Goal: Task Accomplishment & Management: Manage account settings

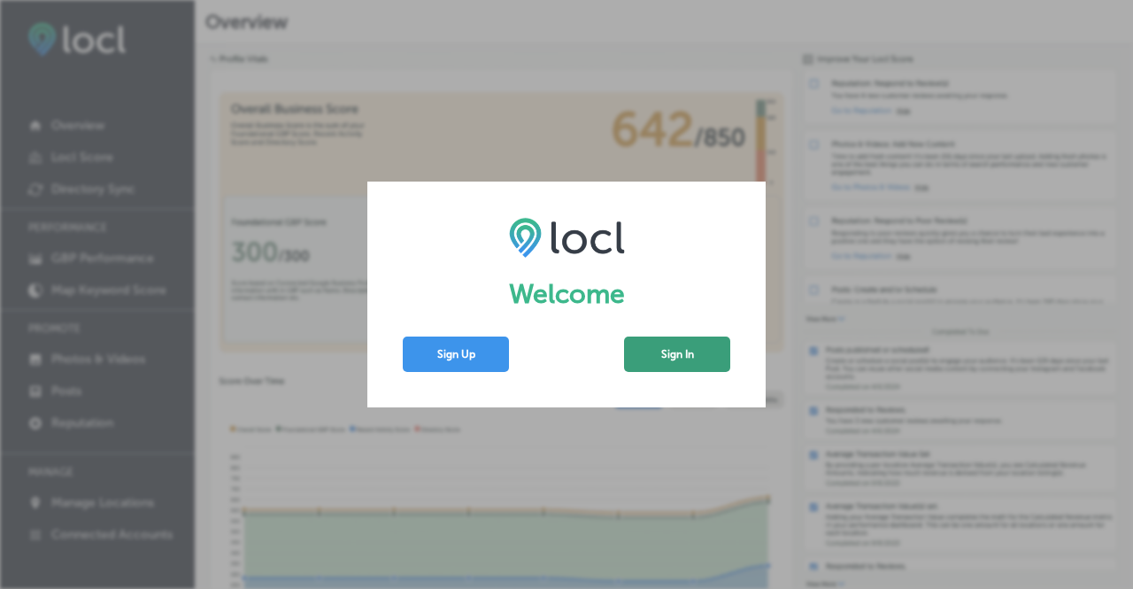
click at [690, 346] on button "Sign In" at bounding box center [677, 353] width 106 height 35
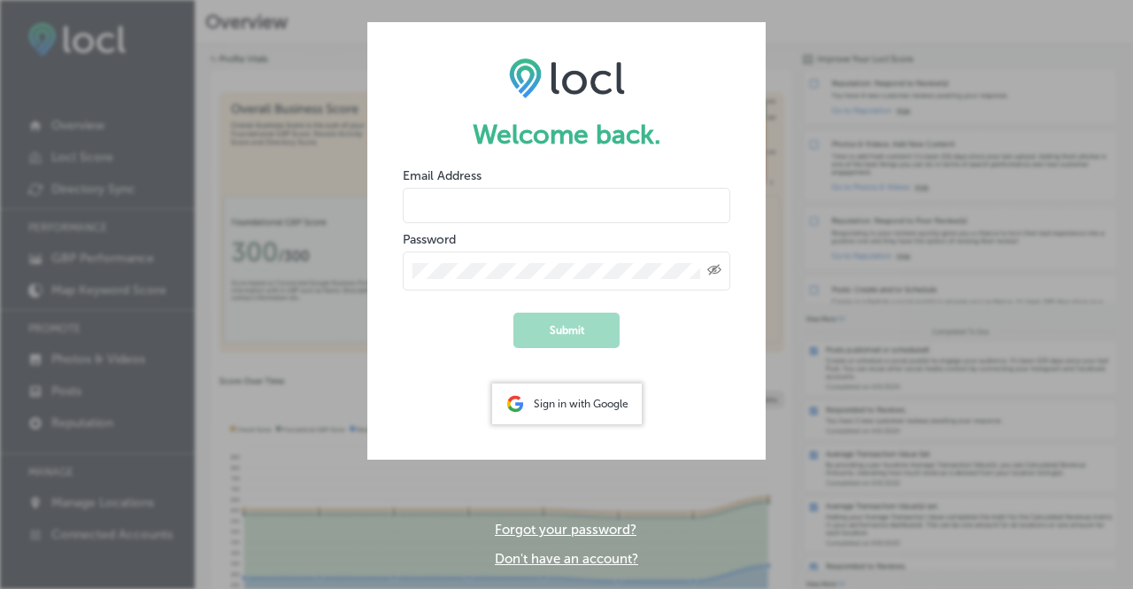
click at [622, 204] on input "email" at bounding box center [567, 205] width 328 height 35
type input "[PERSON_NAME][EMAIL_ADDRESS][DOMAIN_NAME]"
click at [576, 261] on div "Created with Sketch." at bounding box center [567, 270] width 328 height 39
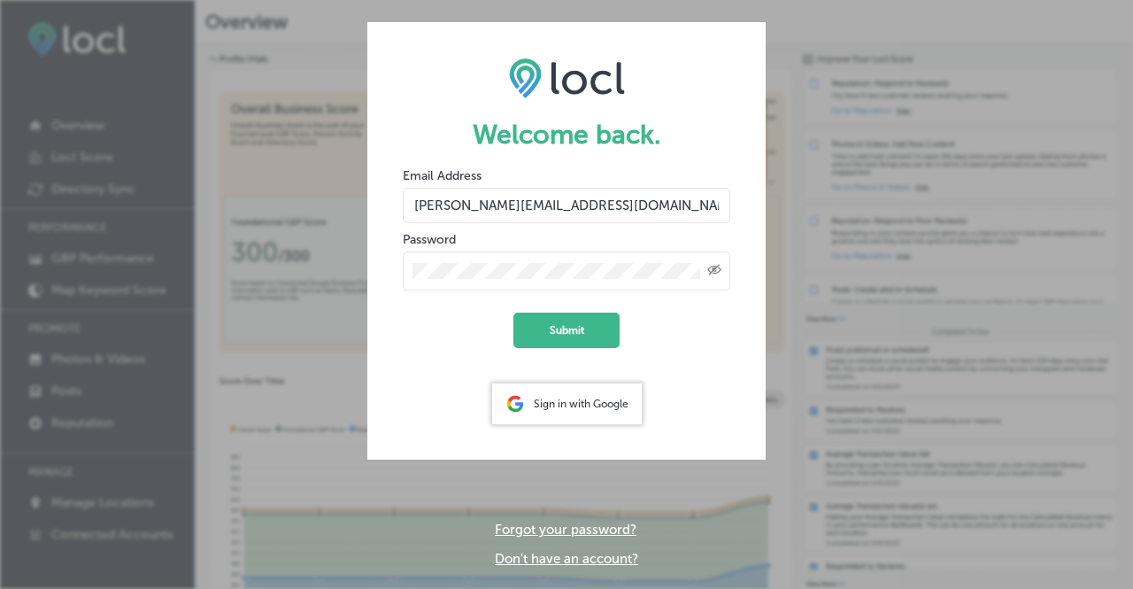
click at [513, 313] on button "Submit" at bounding box center [566, 330] width 106 height 35
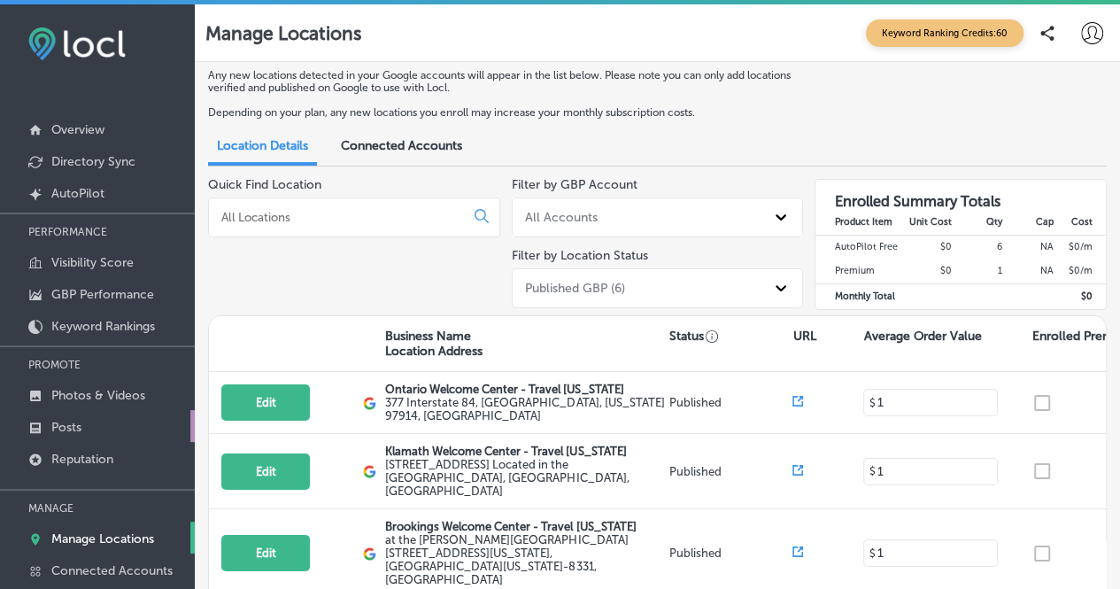
click at [81, 434] on link "Posts" at bounding box center [97, 426] width 195 height 32
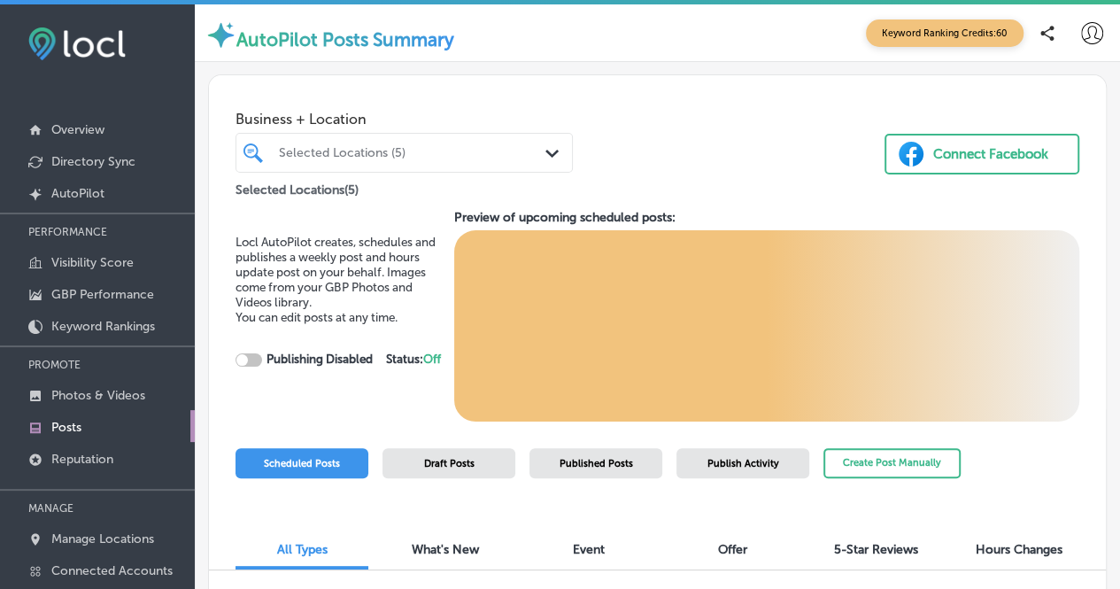
click at [594, 465] on span "Published Posts" at bounding box center [595, 464] width 73 height 12
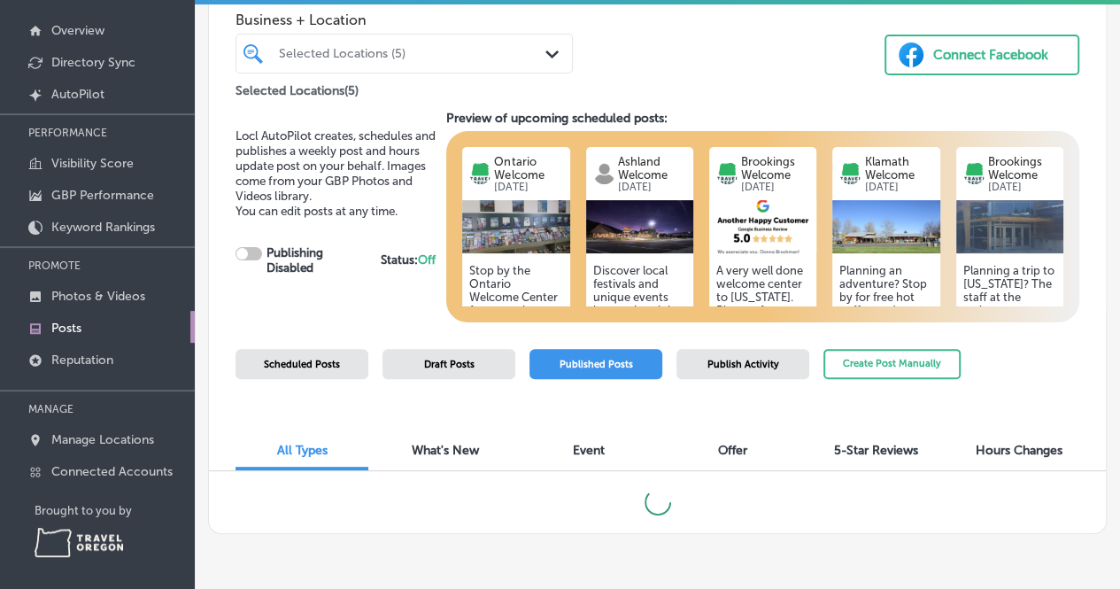
scroll to position [103, 0]
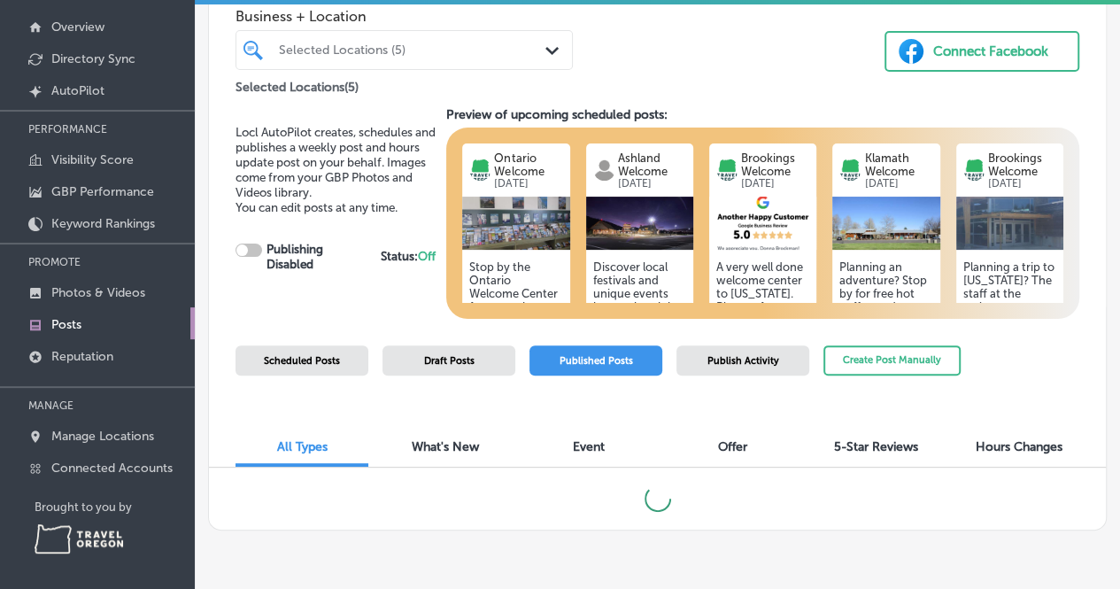
checkbox input "true"
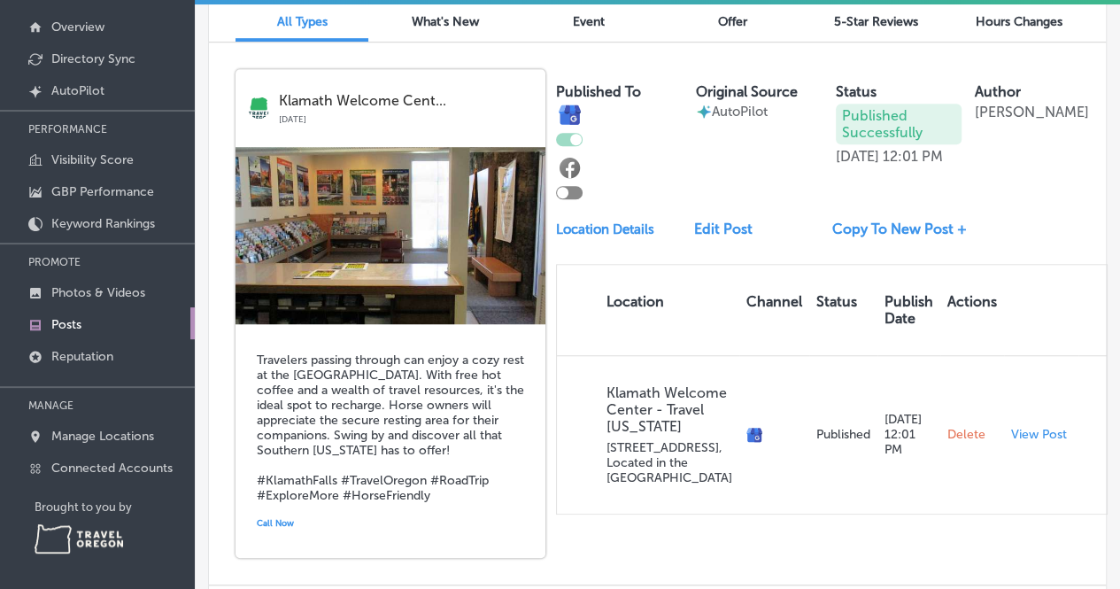
scroll to position [460, 0]
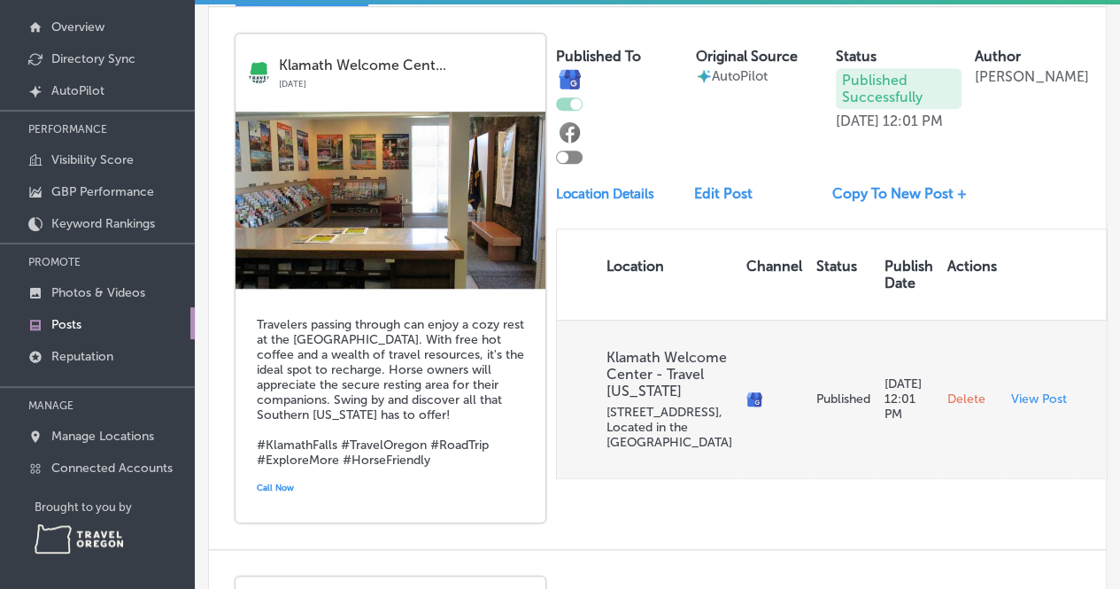
click at [947, 407] on span "Delete" at bounding box center [966, 399] width 38 height 16
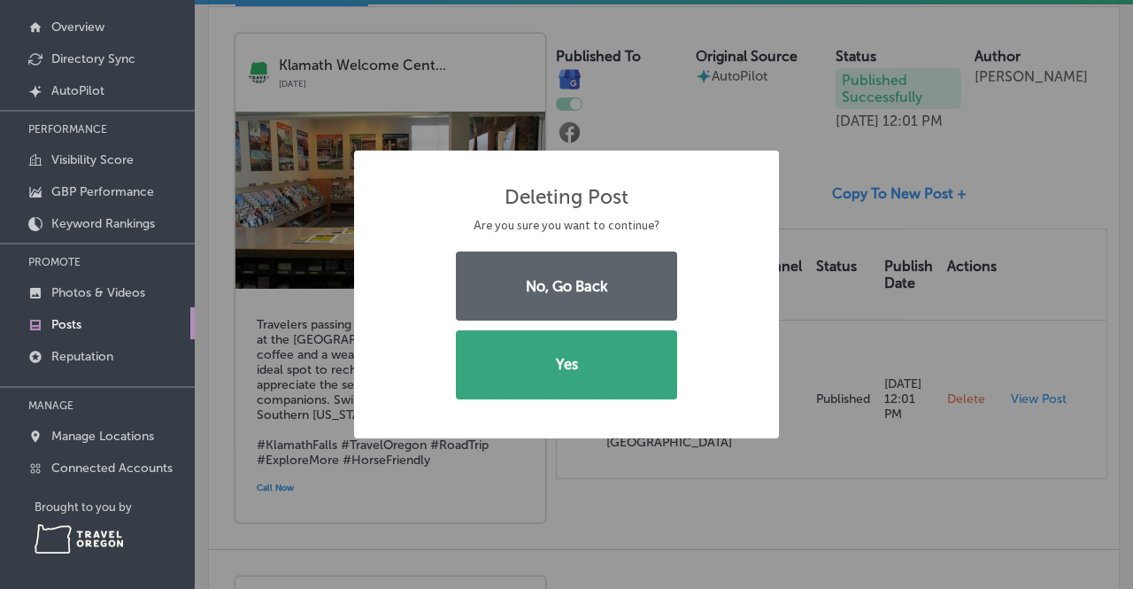
click at [644, 362] on button "Yes" at bounding box center [566, 364] width 221 height 69
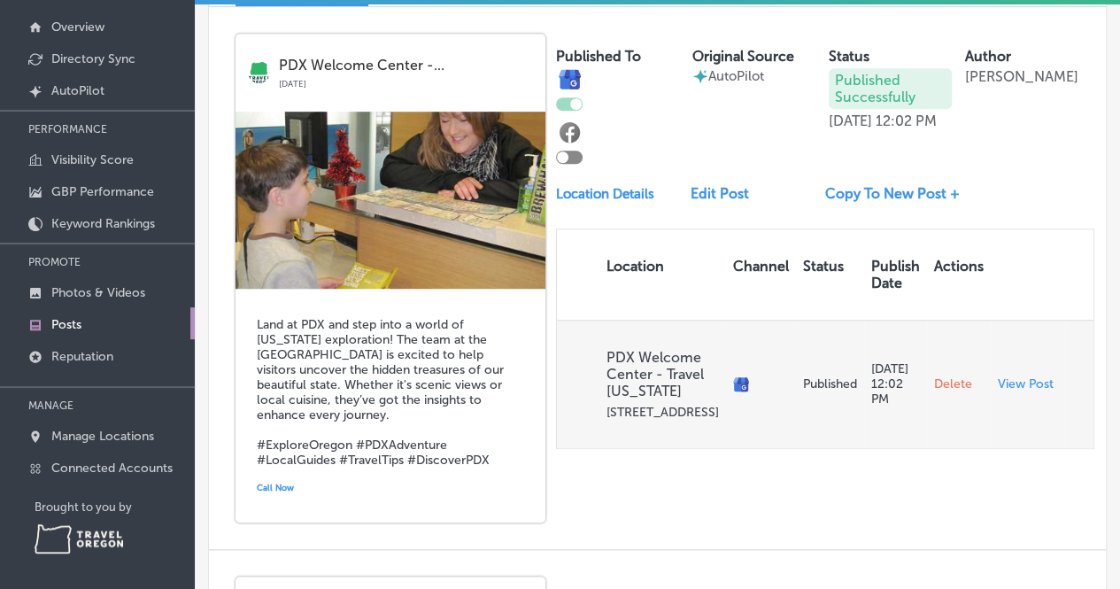
click at [934, 392] on span "Delete" at bounding box center [953, 384] width 38 height 16
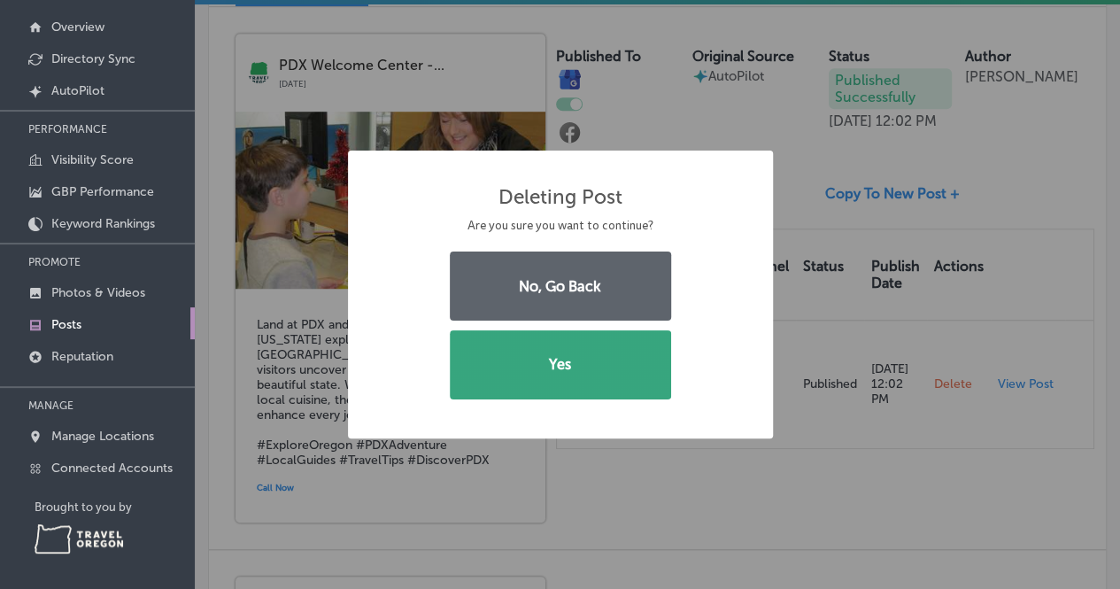
click at [583, 341] on button "Yes" at bounding box center [560, 364] width 221 height 69
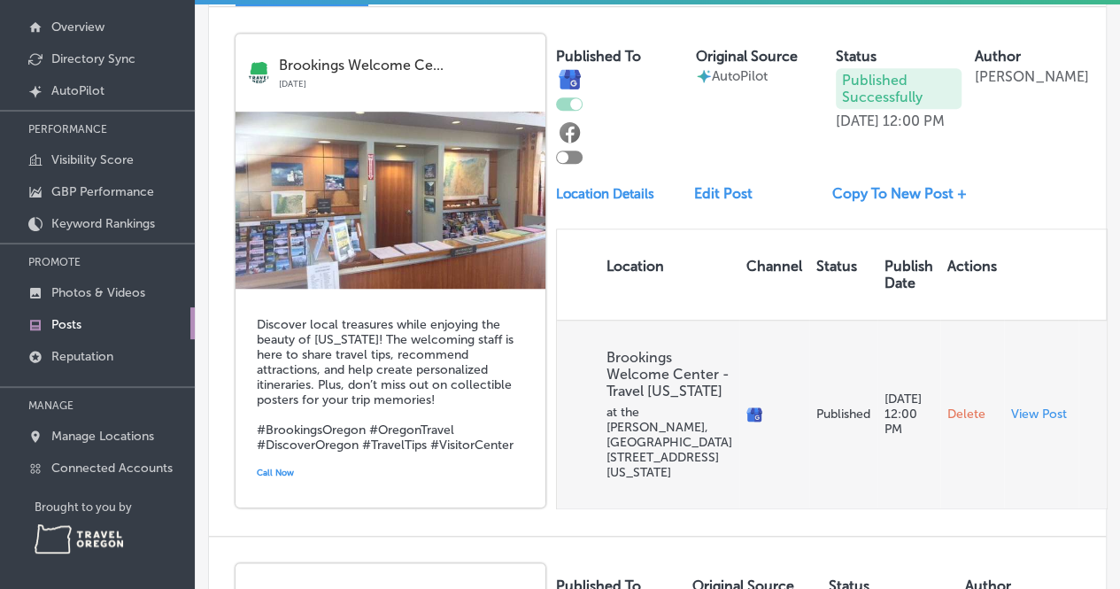
click at [947, 422] on span "Delete" at bounding box center [966, 414] width 38 height 16
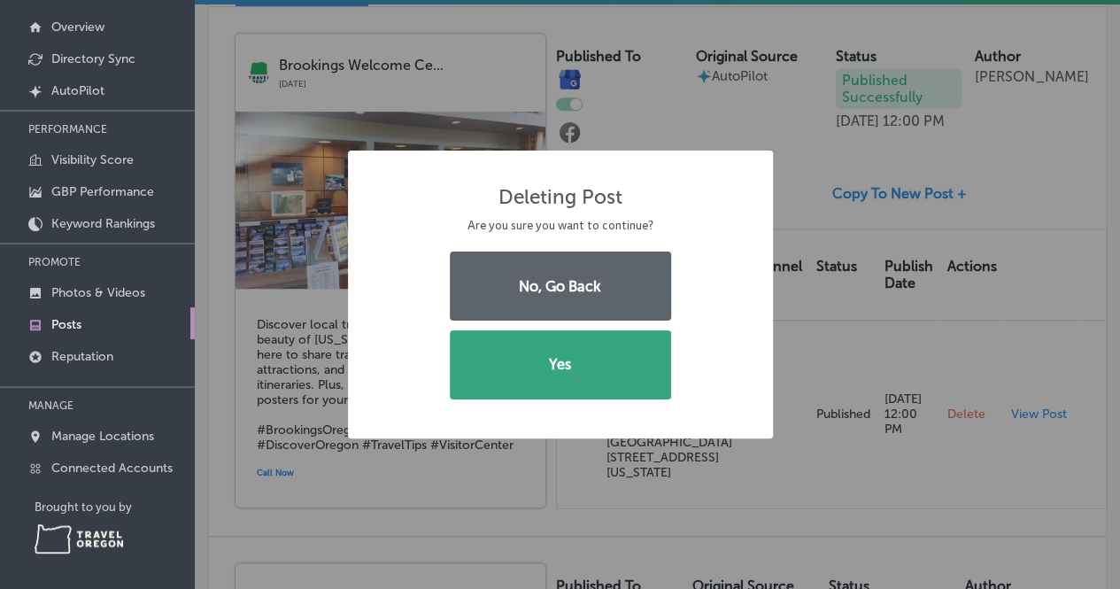
click at [590, 376] on button "Yes" at bounding box center [560, 364] width 221 height 69
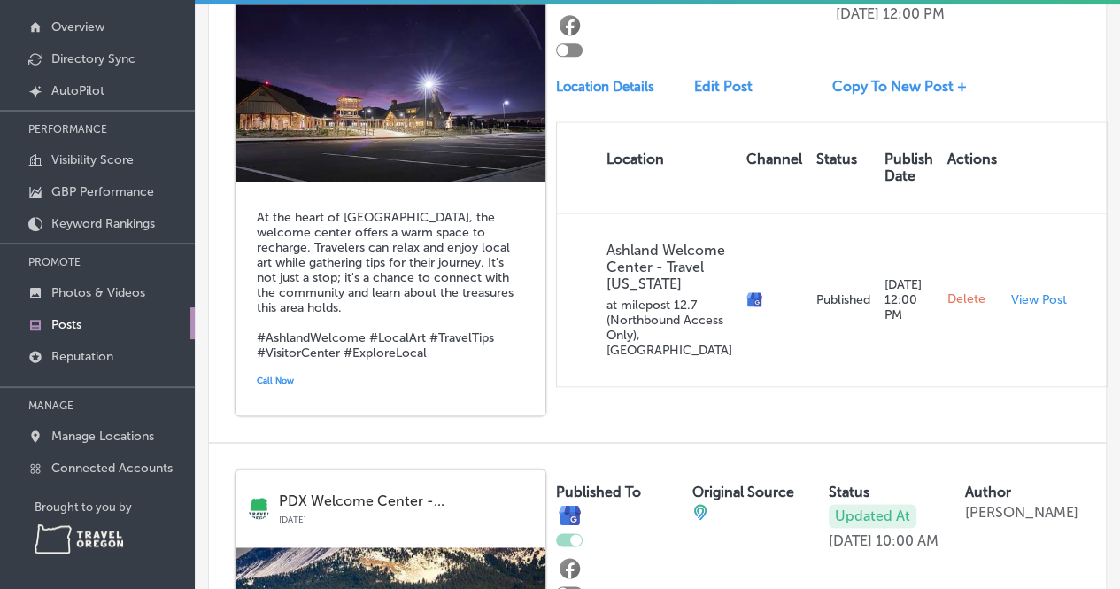
scroll to position [1085, 0]
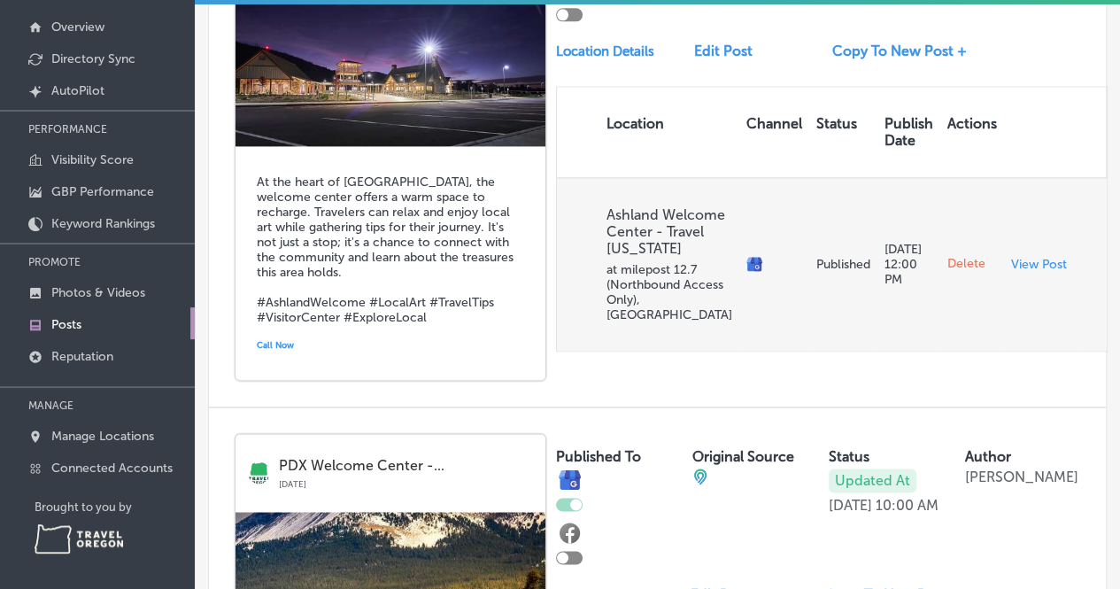
click at [947, 272] on span "Delete" at bounding box center [966, 264] width 38 height 16
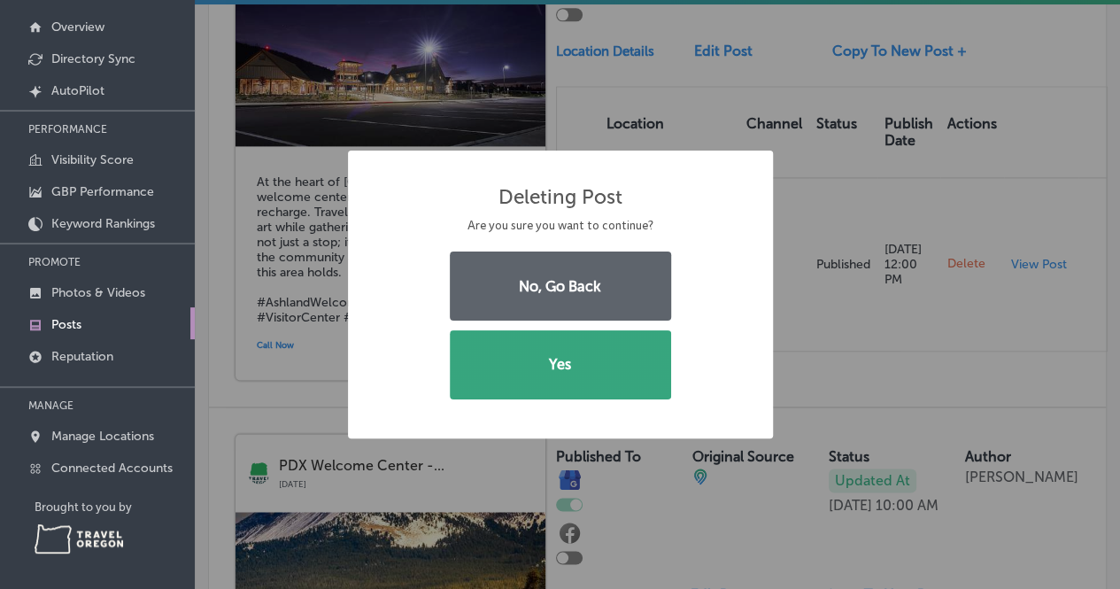
click at [618, 371] on button "Yes" at bounding box center [560, 364] width 221 height 69
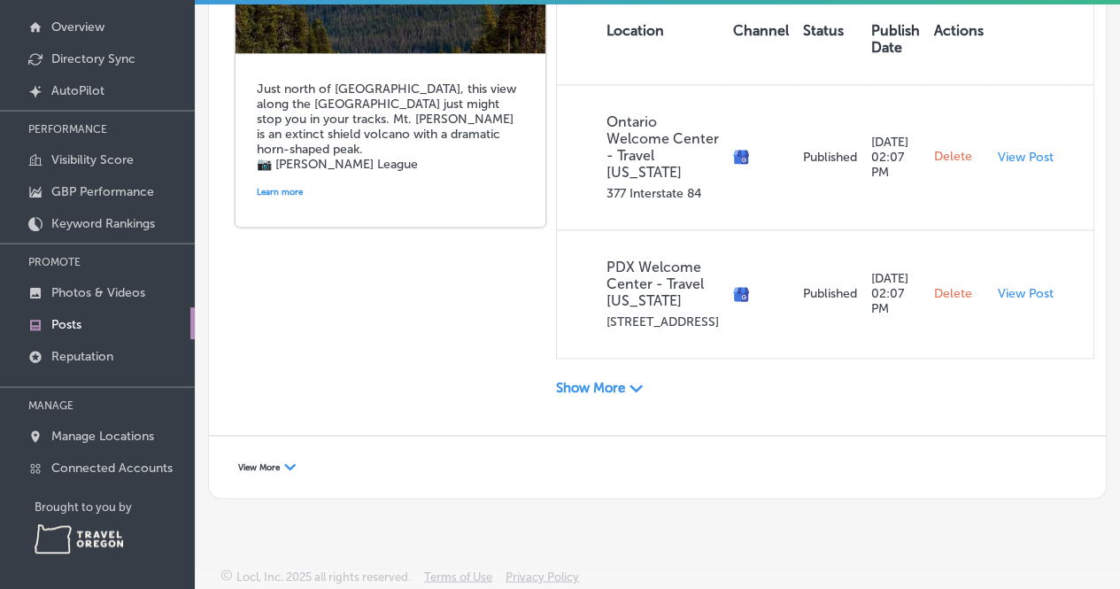
scroll to position [1319, 0]
click at [600, 394] on p "Show More" at bounding box center [590, 388] width 69 height 16
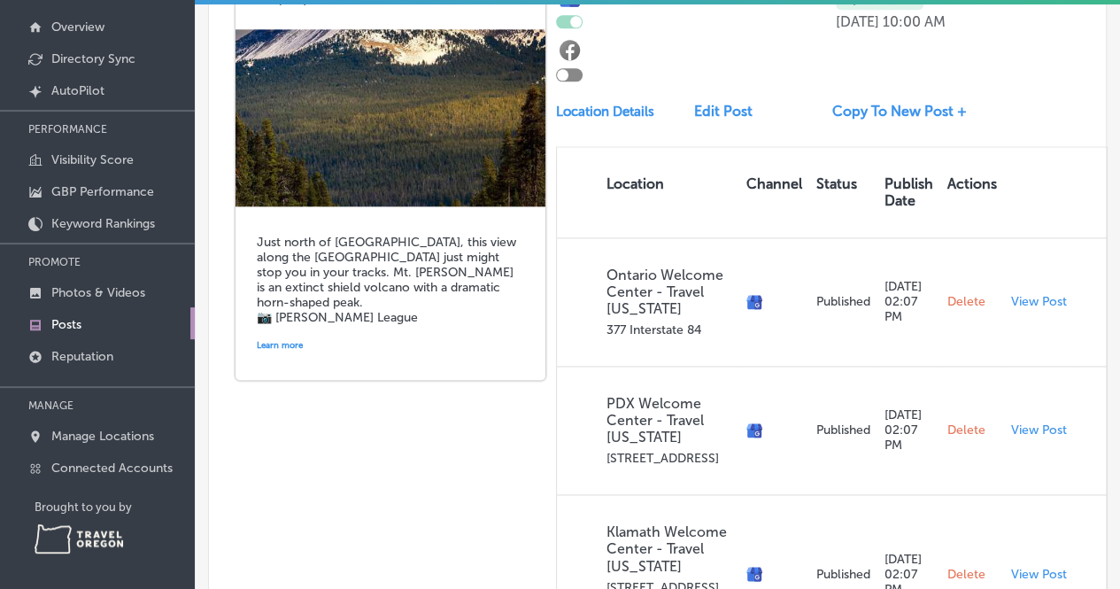
scroll to position [1027, 0]
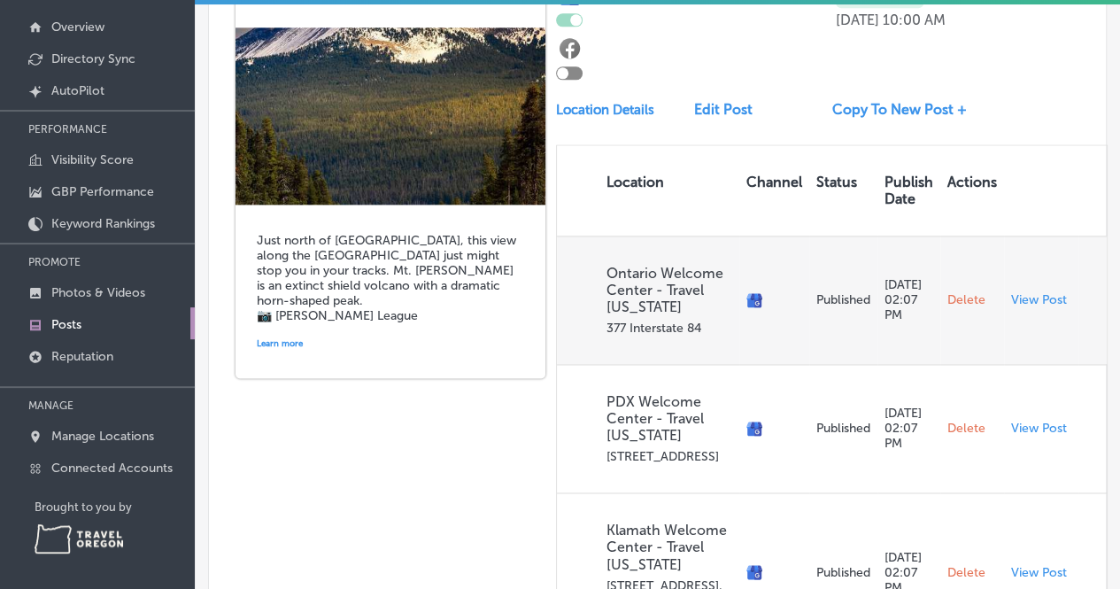
click at [947, 308] on span "Delete" at bounding box center [966, 300] width 38 height 16
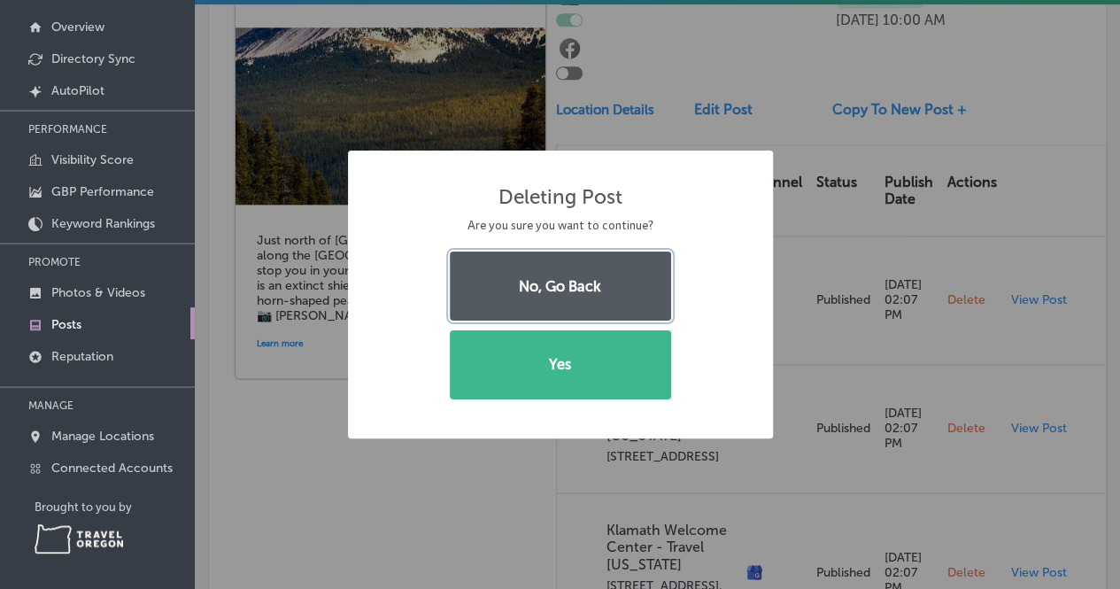
click at [558, 300] on button "No, Go Back" at bounding box center [560, 285] width 221 height 69
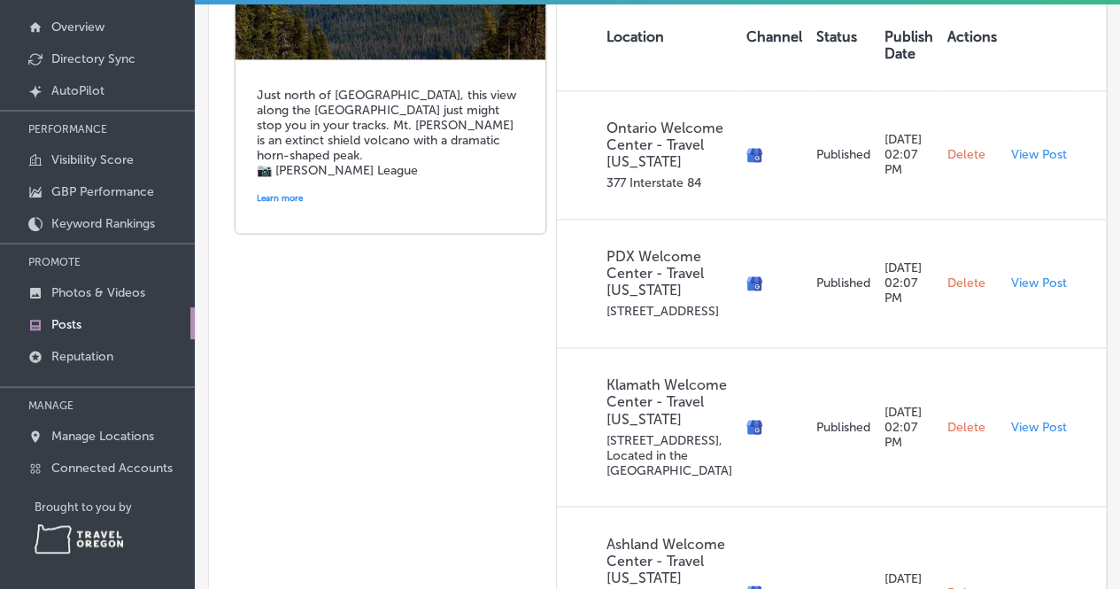
scroll to position [1165, 0]
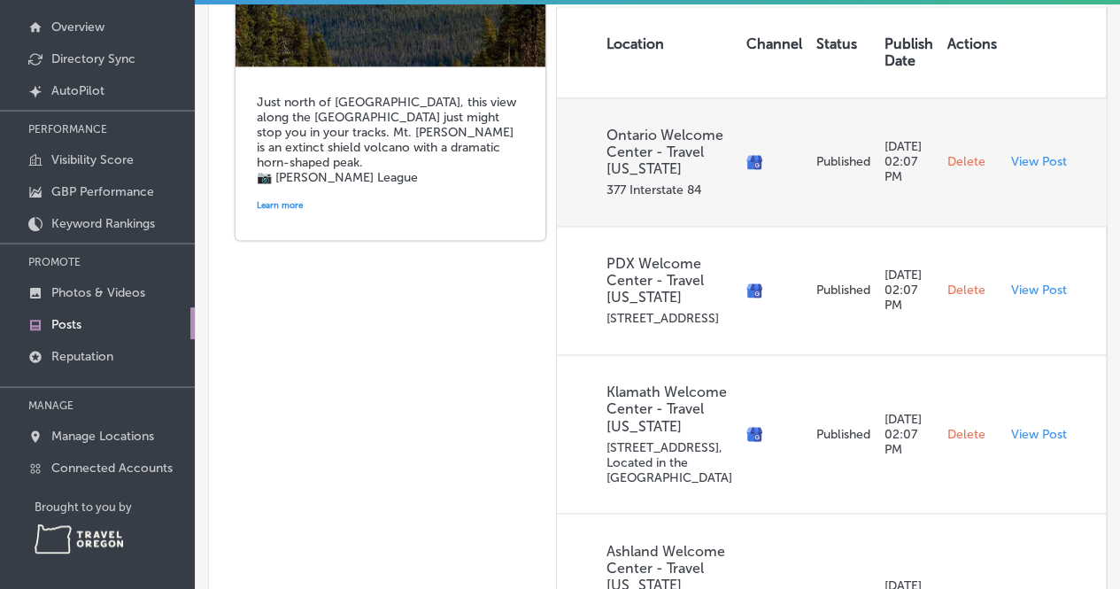
click at [947, 170] on span "Delete" at bounding box center [966, 162] width 38 height 16
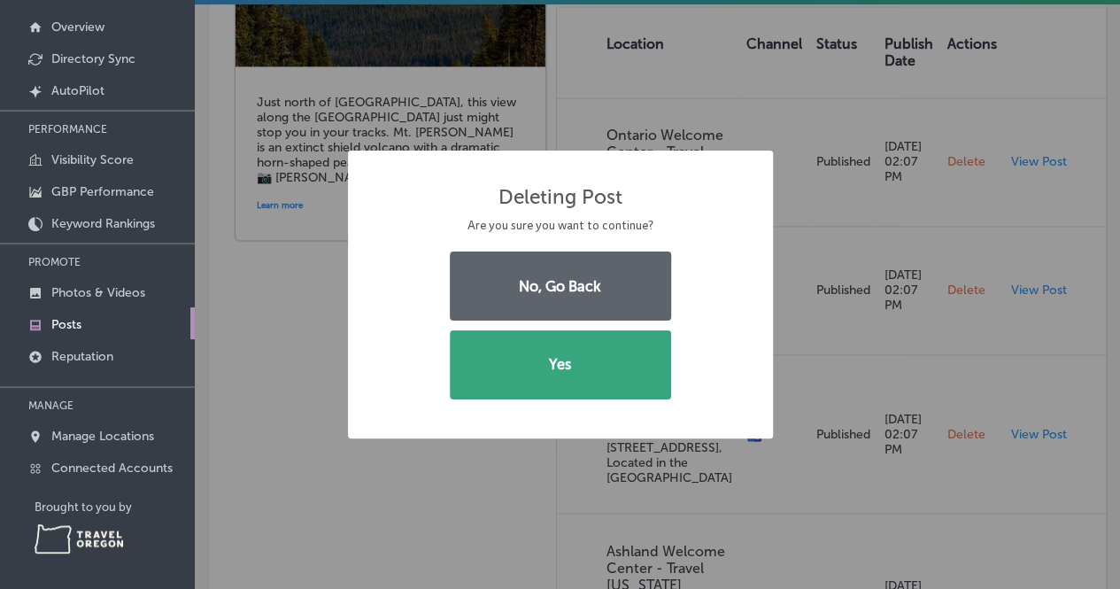
click at [542, 346] on button "Yes" at bounding box center [560, 364] width 221 height 69
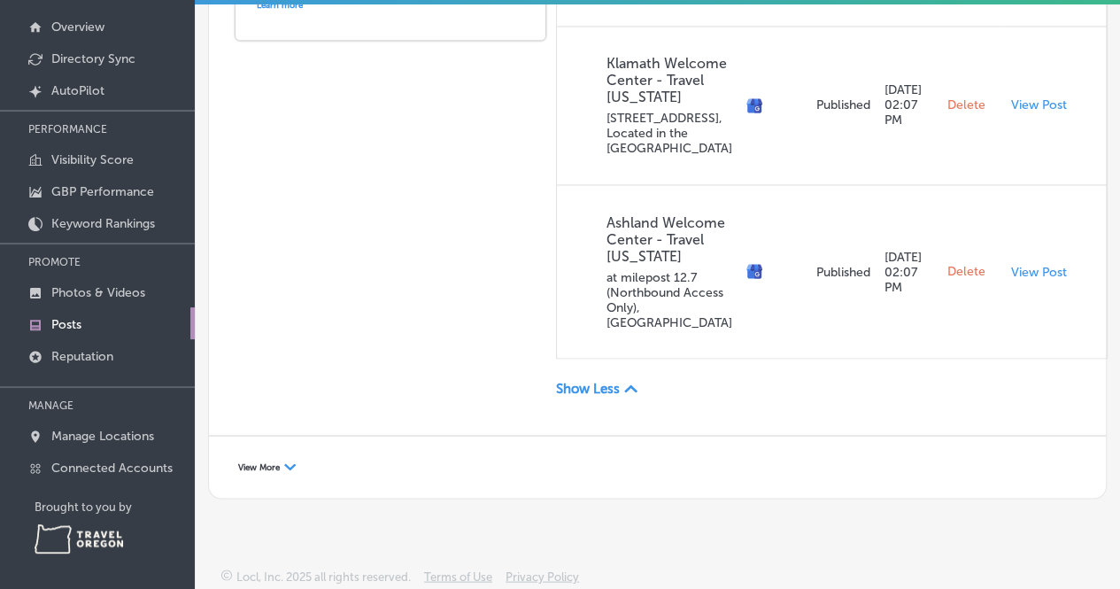
scroll to position [1636, 0]
click at [247, 465] on span "View More" at bounding box center [259, 466] width 42 height 11
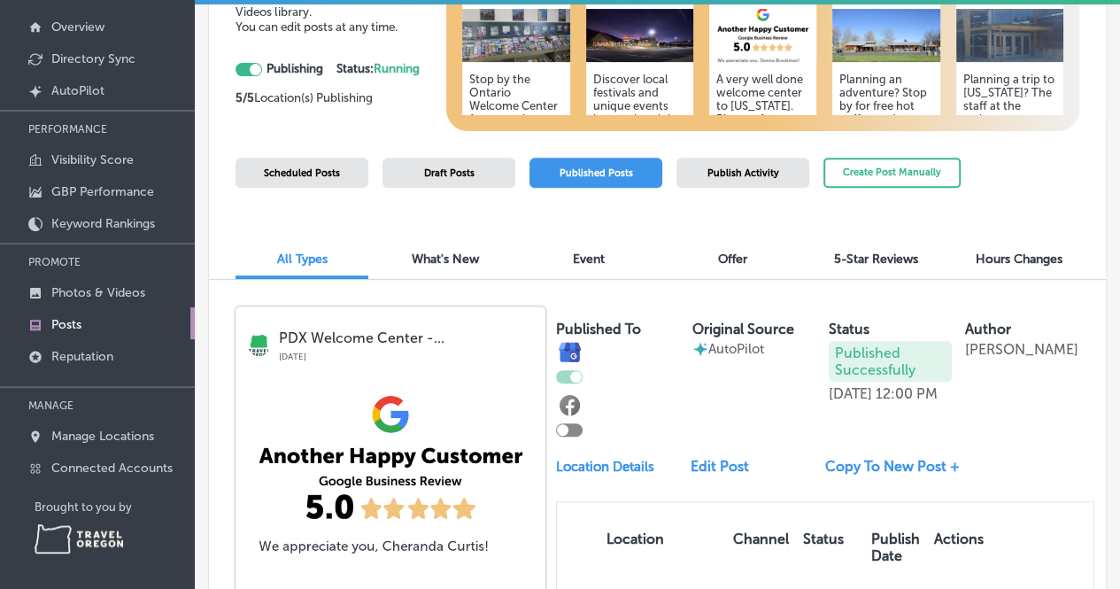
scroll to position [0, 0]
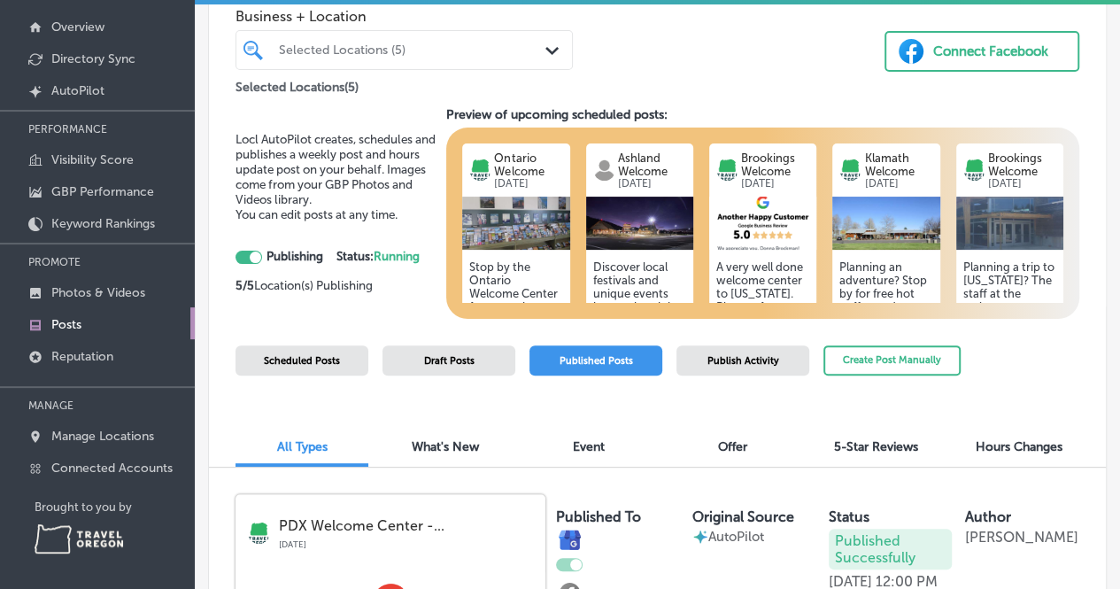
click at [453, 359] on span "Draft Posts" at bounding box center [449, 361] width 50 height 12
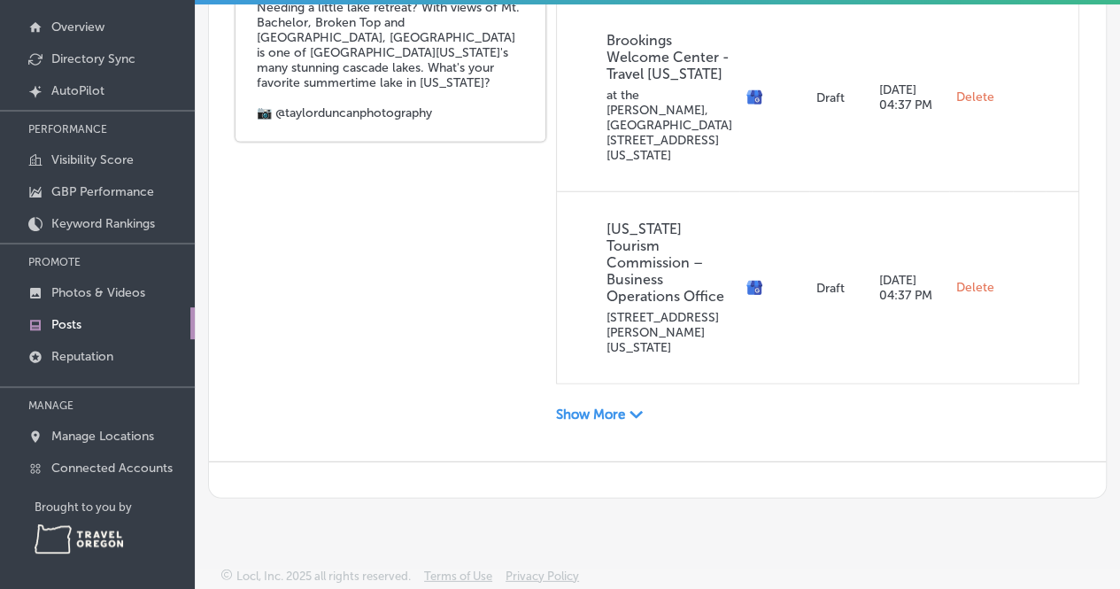
scroll to position [2420, 0]
click at [598, 413] on p "Show More" at bounding box center [590, 414] width 69 height 16
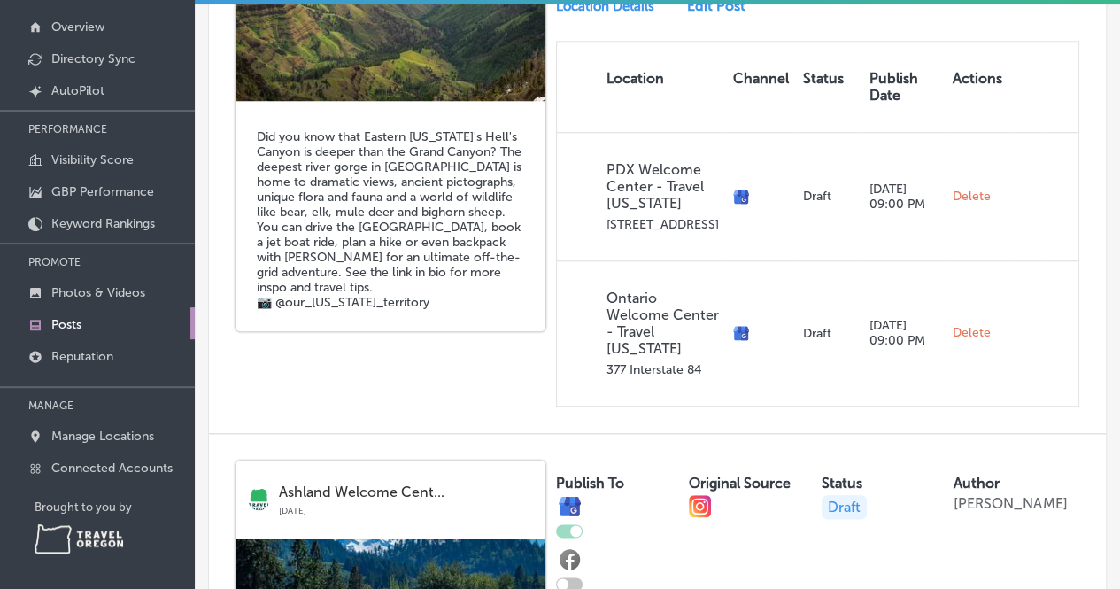
scroll to position [641, 0]
